Goal: Information Seeking & Learning: Learn about a topic

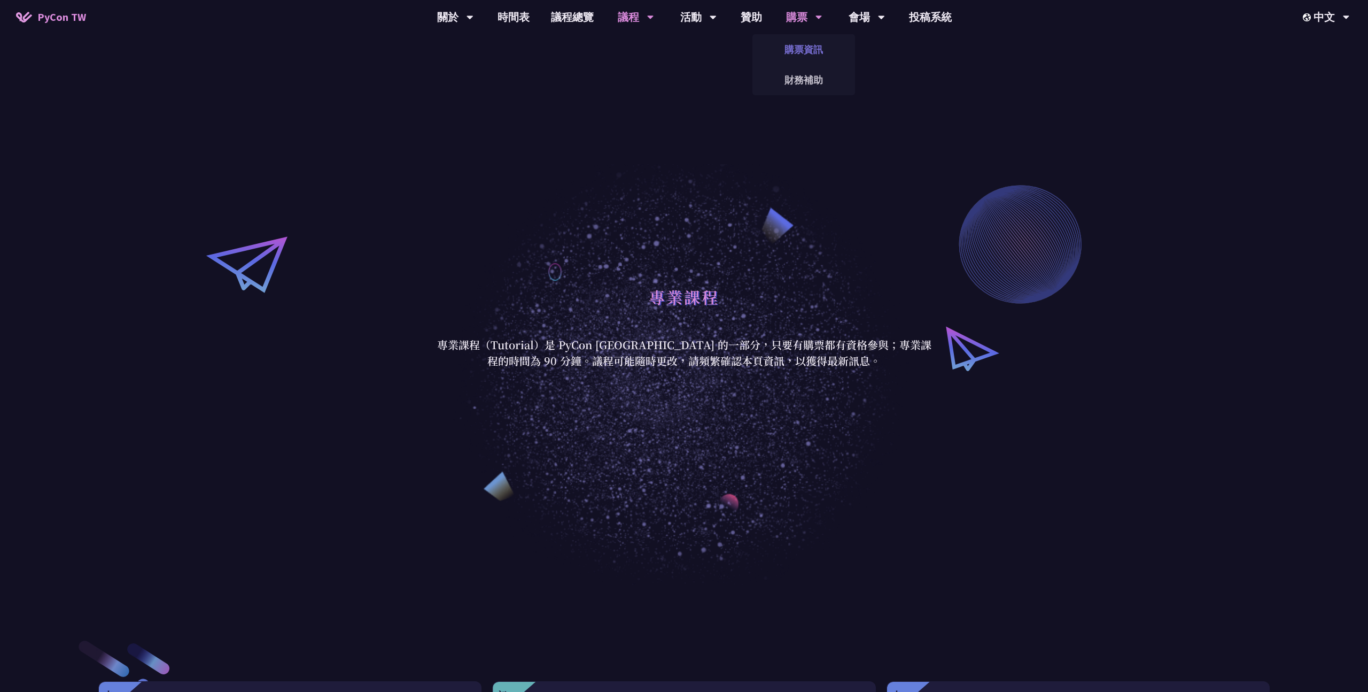
click at [792, 46] on link "購票資訊" at bounding box center [804, 49] width 103 height 25
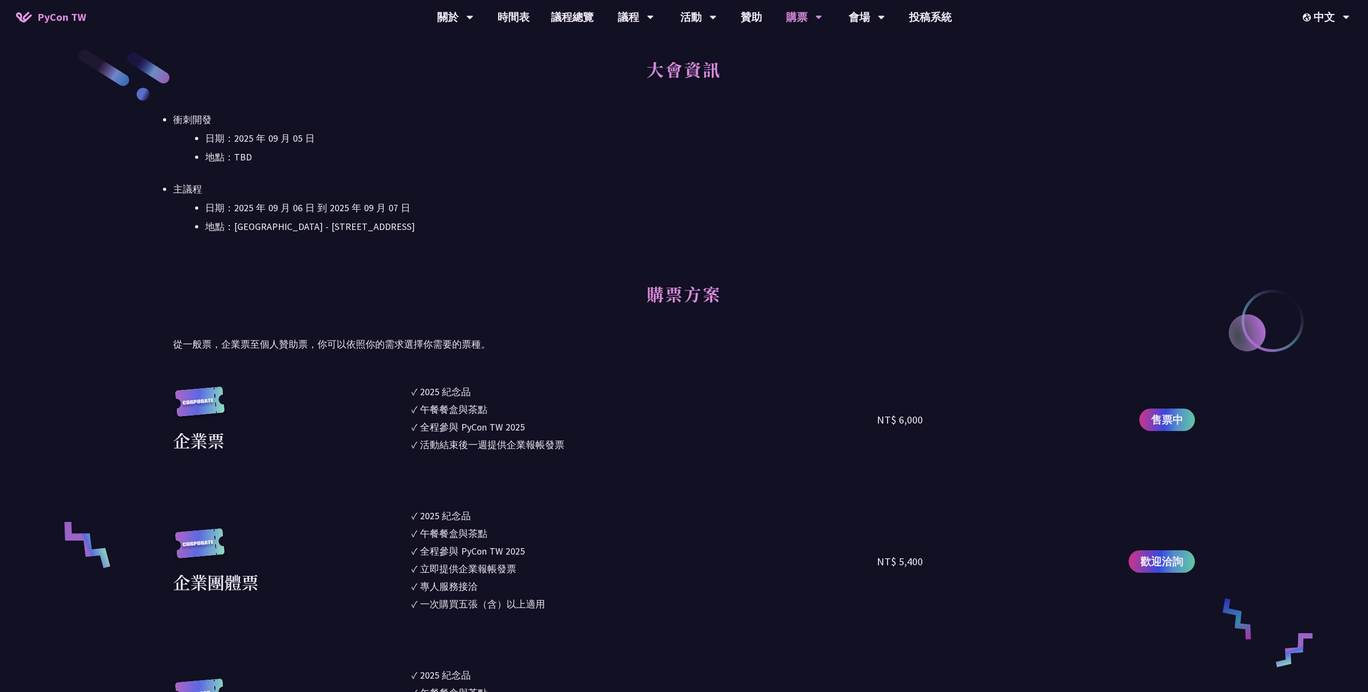
scroll to position [524, 0]
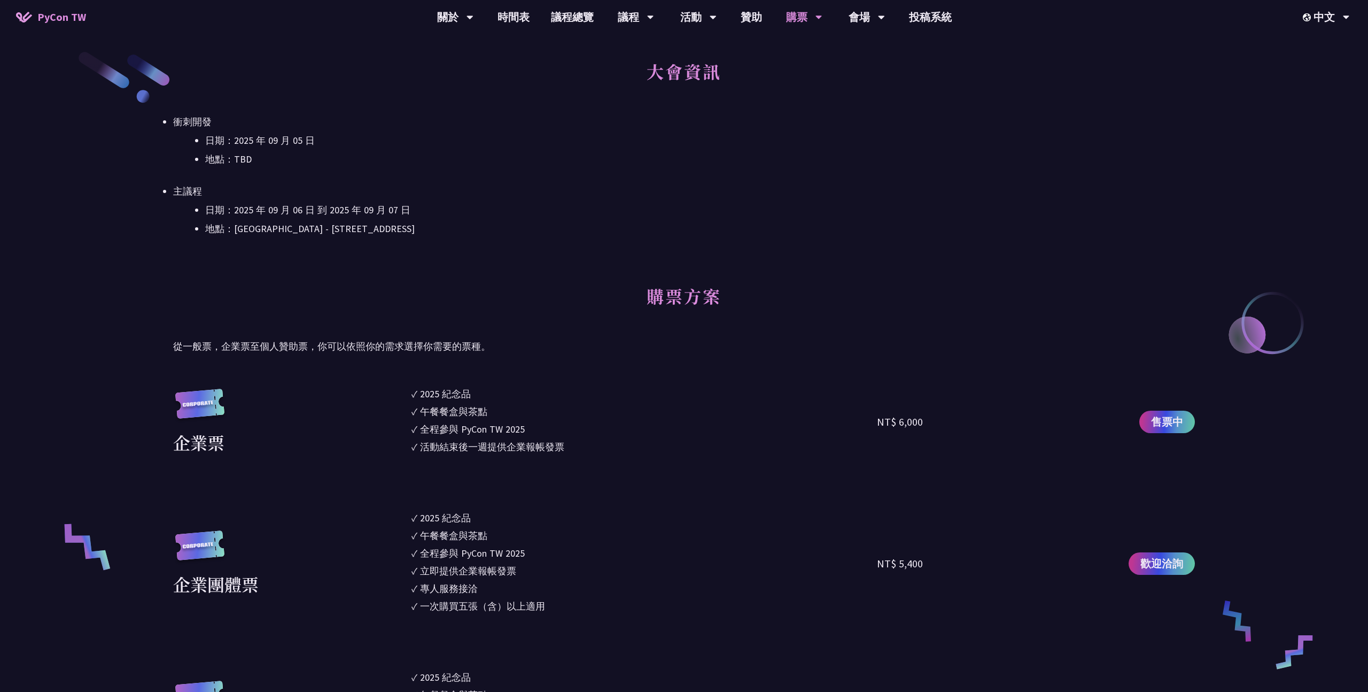
click at [730, 66] on h2 "大會資訊" at bounding box center [684, 79] width 1022 height 59
click at [45, 13] on span "PyCon TW" at bounding box center [61, 17] width 49 height 16
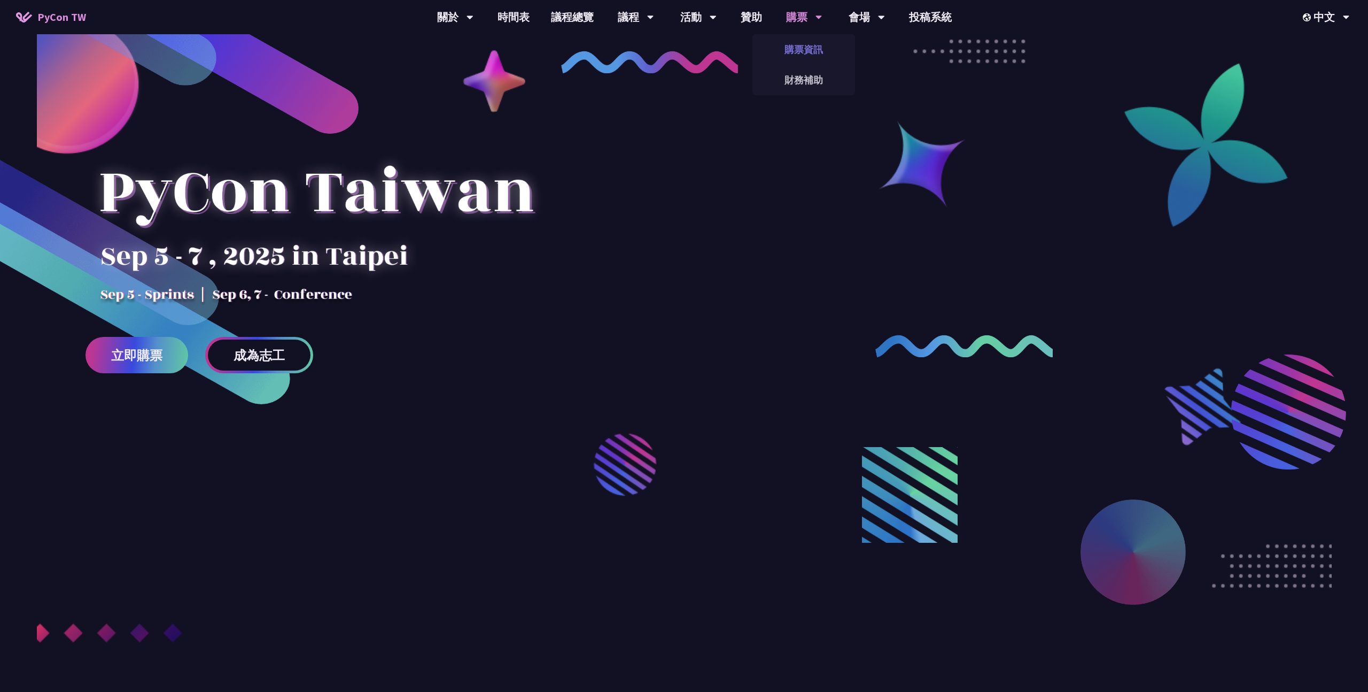
click at [805, 45] on link "購票資訊" at bounding box center [804, 49] width 103 height 25
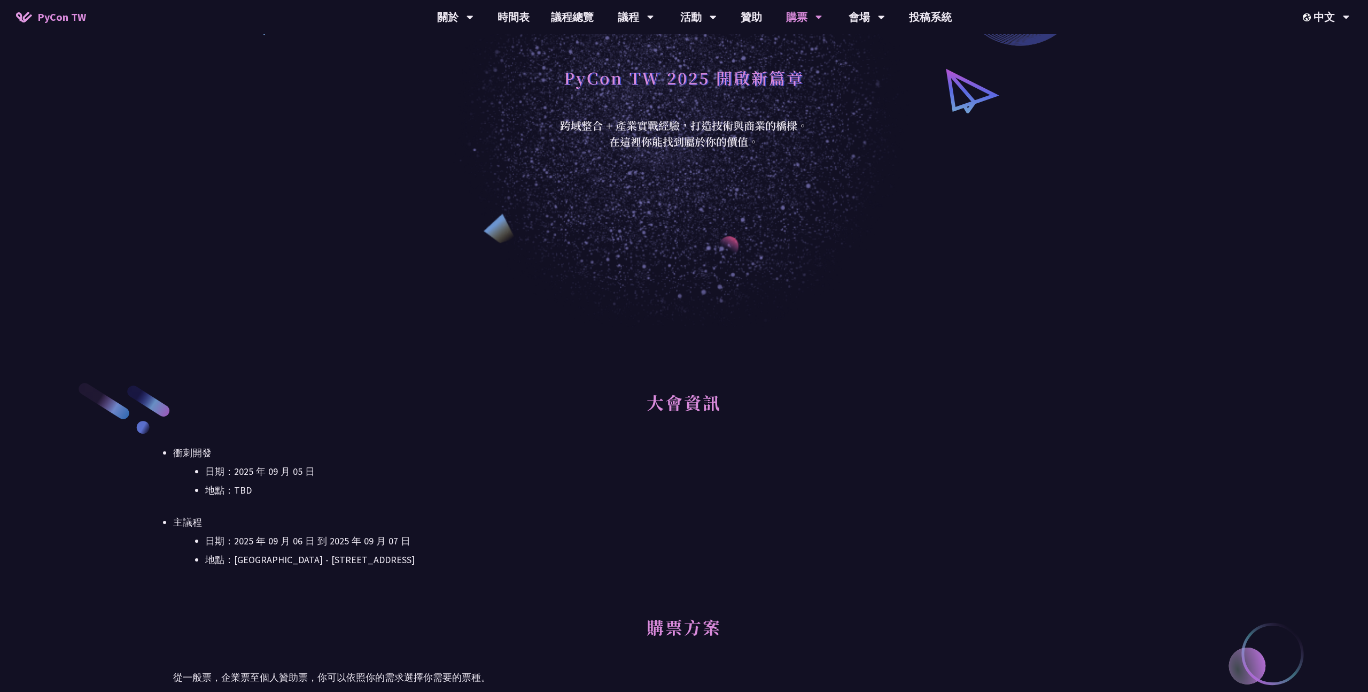
scroll to position [193, 0]
click at [631, 53] on link "主題演講" at bounding box center [635, 49] width 103 height 25
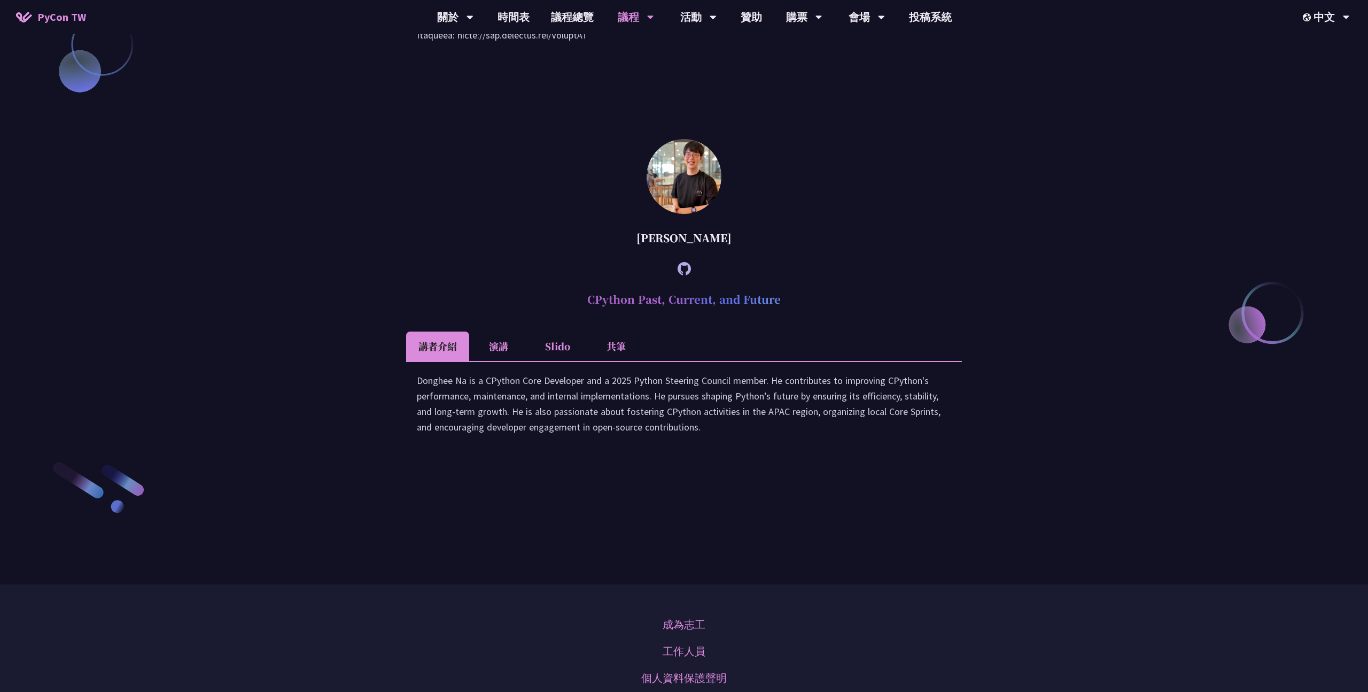
scroll to position [1499, 0]
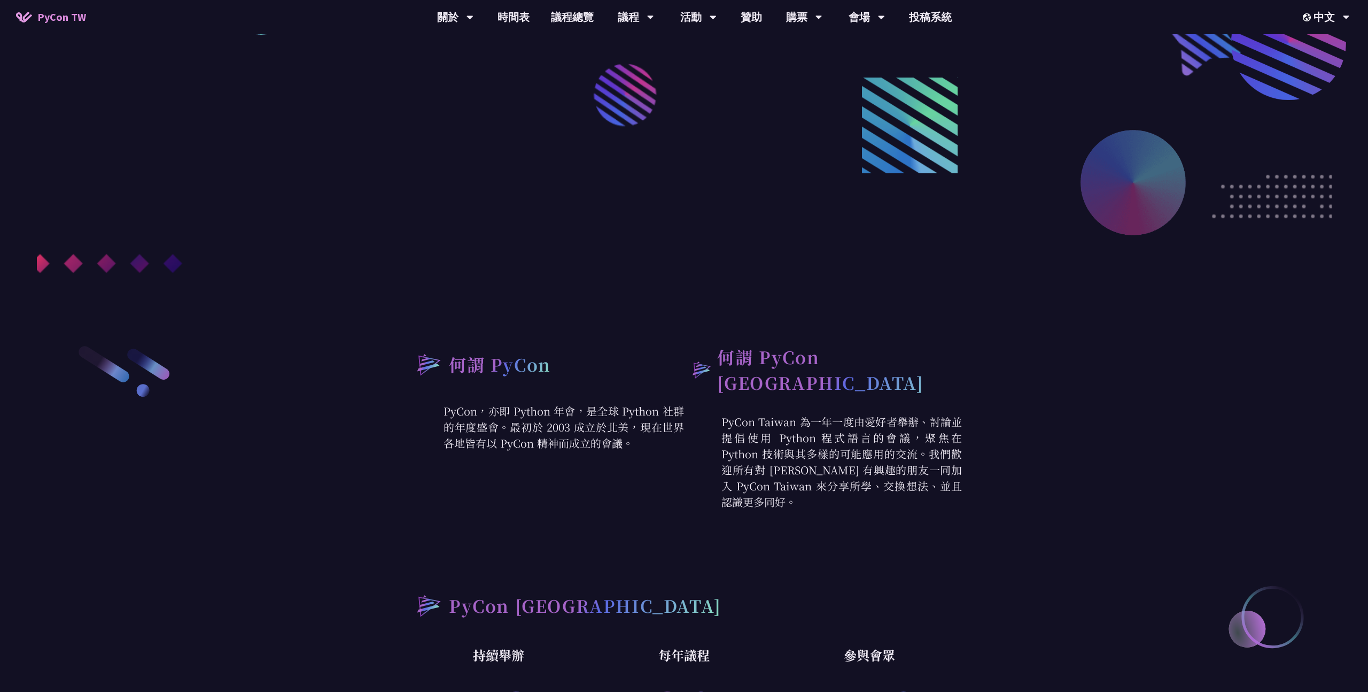
scroll to position [487, 0]
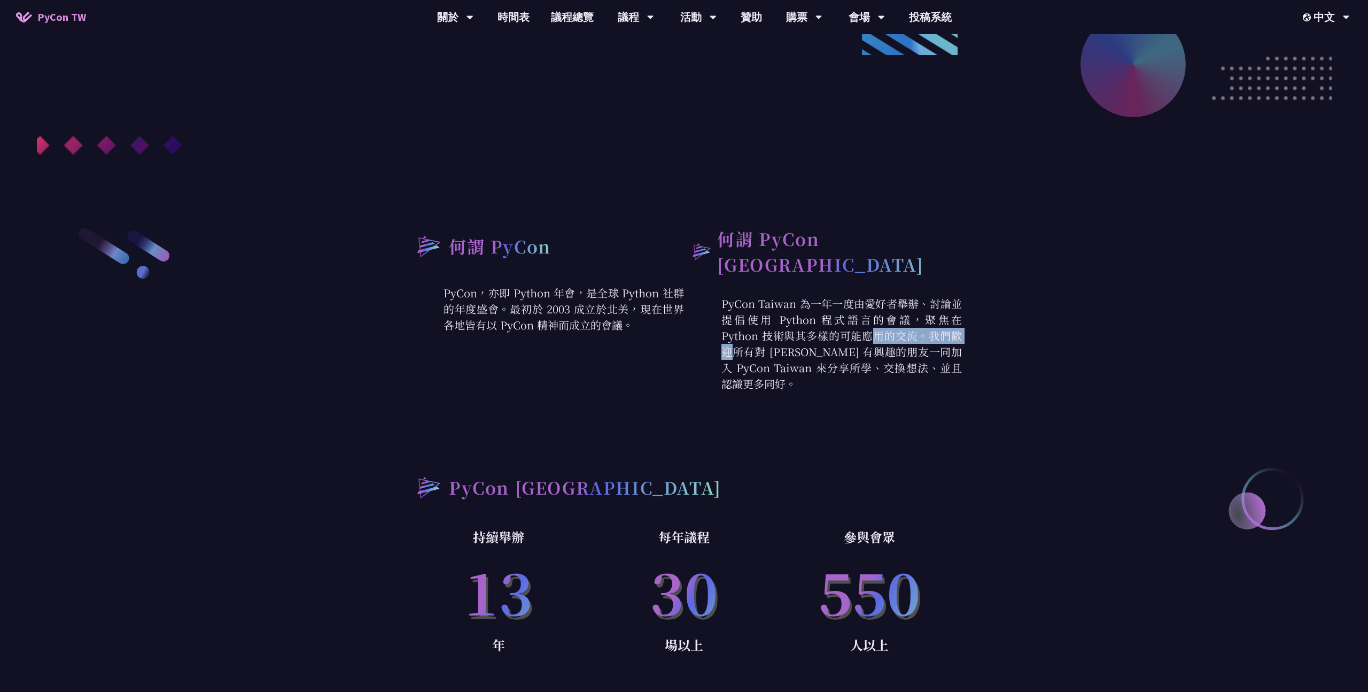
drag, startPoint x: 787, startPoint y: 321, endPoint x: 719, endPoint y: 326, distance: 67.5
click at [719, 326] on p "PyCon Taiwan 為一年一度由愛好者舉辦、討論並提倡使用 Python 程式語言的會議，聚焦在 Python 技術與其多樣的可能應用的交流。我們歡迎所…" at bounding box center [823, 344] width 278 height 96
copy p "Python 技術"
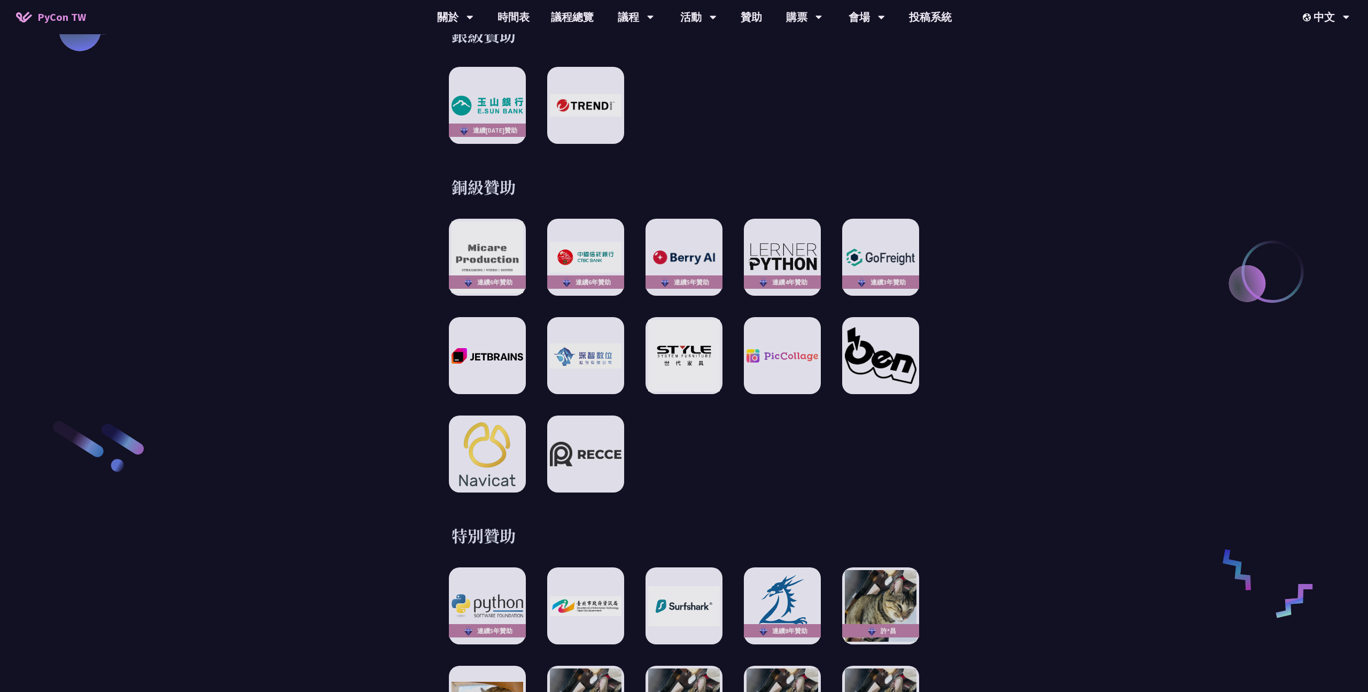
scroll to position [1975, 0]
